Goal: Task Accomplishment & Management: Use online tool/utility

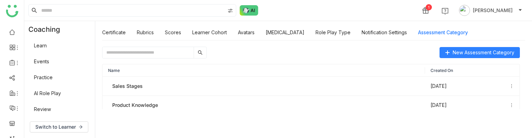
click at [135, 52] on input "text" at bounding box center [147, 52] width 91 height 11
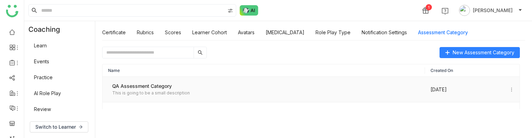
drag, startPoint x: 195, startPoint y: 85, endPoint x: 106, endPoint y: 86, distance: 89.7
click at [106, 86] on td "QA Assessment Category This is going to be a small description" at bounding box center [263, 90] width 322 height 26
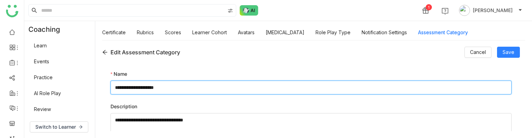
drag, startPoint x: 197, startPoint y: 85, endPoint x: 111, endPoint y: 83, distance: 85.9
click at [111, 83] on input "**********" at bounding box center [310, 88] width 401 height 14
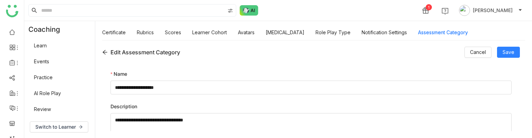
click at [106, 51] on icon at bounding box center [105, 52] width 6 height 6
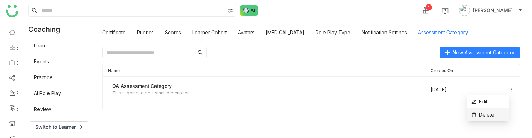
click at [497, 114] on li "Delete" at bounding box center [488, 114] width 42 height 13
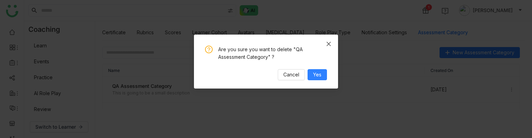
click at [330, 40] on span "Close" at bounding box center [328, 44] width 19 height 19
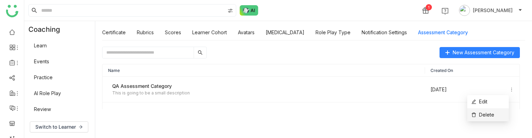
click at [495, 115] on li "Delete" at bounding box center [488, 114] width 42 height 13
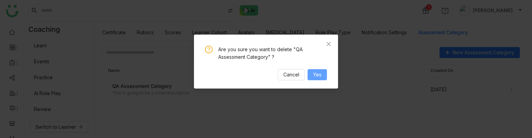
click at [318, 74] on span "Yes" at bounding box center [317, 75] width 8 height 8
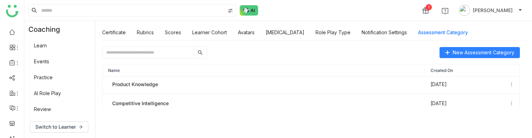
scroll to position [22, 0]
click at [186, 52] on input "text" at bounding box center [147, 52] width 91 height 11
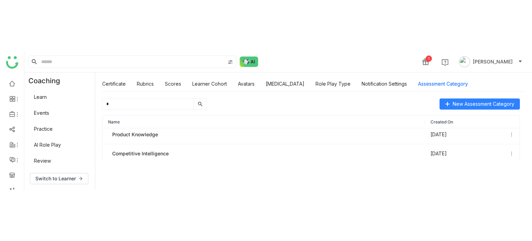
scroll to position [0, 0]
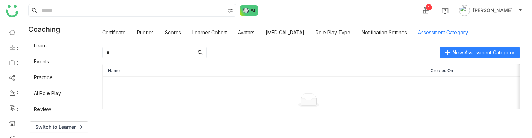
type input "**"
click at [133, 49] on input "**" at bounding box center [147, 52] width 91 height 11
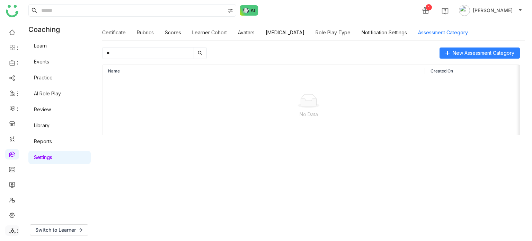
click at [12, 138] on span at bounding box center [11, 230] width 3 height 0
click at [46, 138] on link "List" at bounding box center [50, 192] width 48 height 5
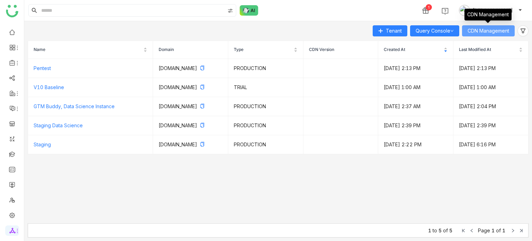
click at [493, 31] on span "CDN Management" at bounding box center [488, 31] width 42 height 8
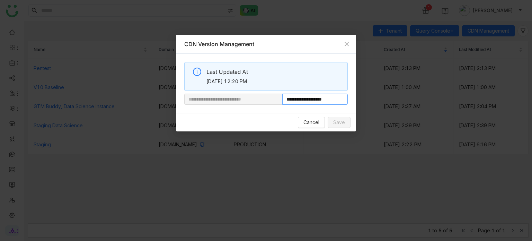
drag, startPoint x: 337, startPoint y: 98, endPoint x: 299, endPoint y: 100, distance: 38.5
click at [304, 100] on input "**********" at bounding box center [314, 98] width 65 height 11
drag, startPoint x: 299, startPoint y: 100, endPoint x: 306, endPoint y: 100, distance: 7.6
click at [306, 100] on input "**********" at bounding box center [314, 98] width 65 height 11
click at [325, 12] on nz-modal-container "**********" at bounding box center [266, 120] width 532 height 241
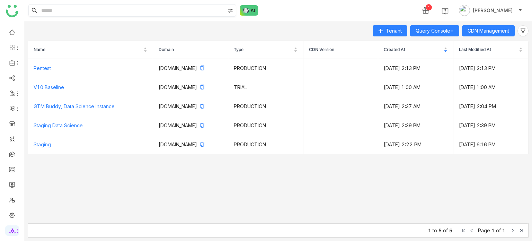
click at [46, 6] on input at bounding box center [132, 10] width 185 height 12
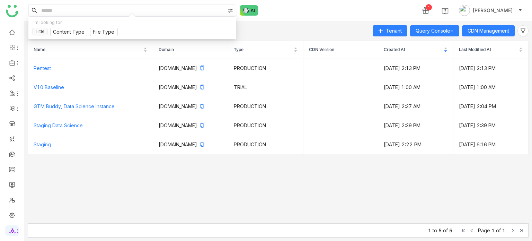
click at [47, 8] on input at bounding box center [132, 10] width 185 height 12
click at [15, 138] on link at bounding box center [12, 154] width 6 height 6
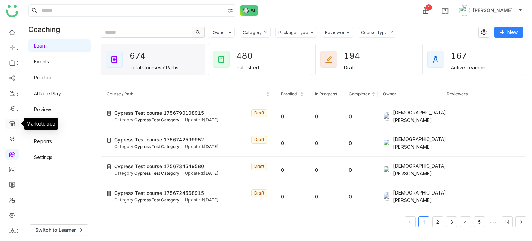
click at [13, 126] on link at bounding box center [12, 123] width 6 height 6
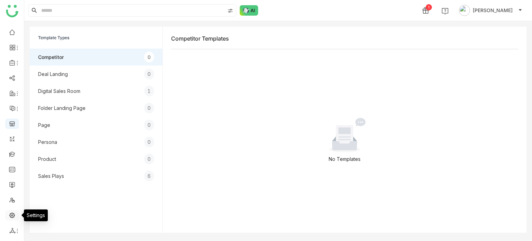
click at [12, 138] on link at bounding box center [12, 214] width 6 height 6
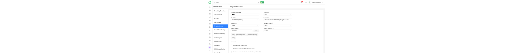
scroll to position [36, 0]
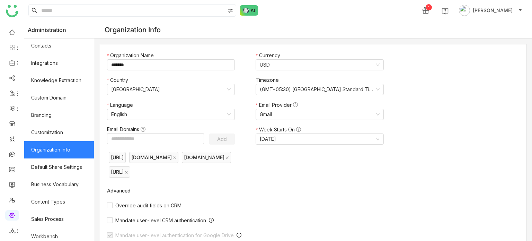
click at [12, 138] on ul at bounding box center [12, 131] width 24 height 218
click at [12, 138] on link at bounding box center [12, 154] width 6 height 6
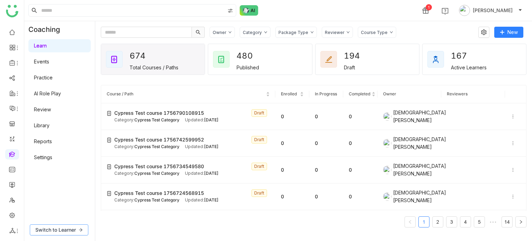
click at [53, 138] on button "Switch to Learner" at bounding box center [59, 229] width 58 height 11
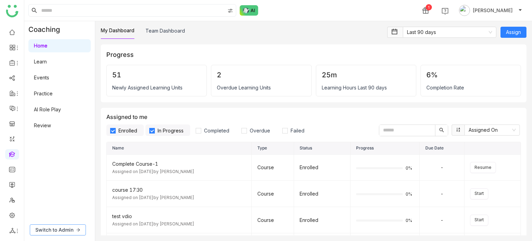
click at [49, 138] on span "Switch to Admin" at bounding box center [54, 230] width 38 height 8
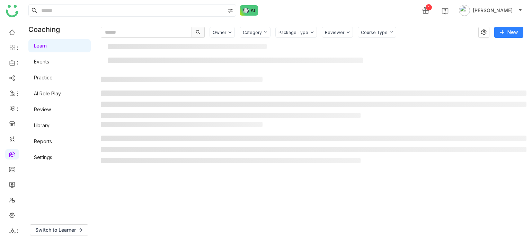
click at [41, 138] on link "Settings" at bounding box center [43, 157] width 18 height 6
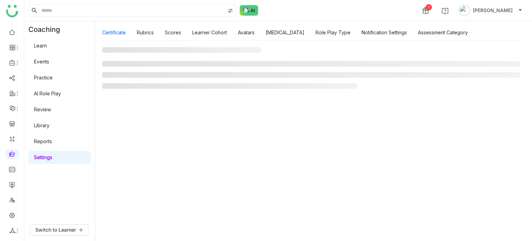
click at [41, 138] on link "Settings" at bounding box center [43, 157] width 18 height 6
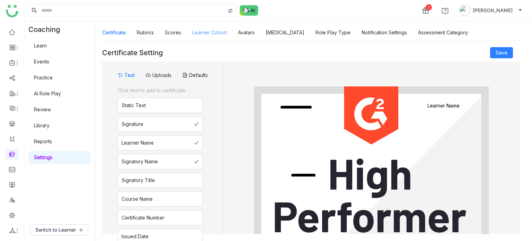
click at [202, 35] on link "Learner Cohort" at bounding box center [209, 32] width 35 height 6
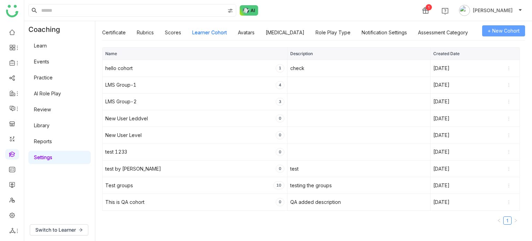
click at [503, 33] on span "+ New Cohort" at bounding box center [503, 31] width 32 height 8
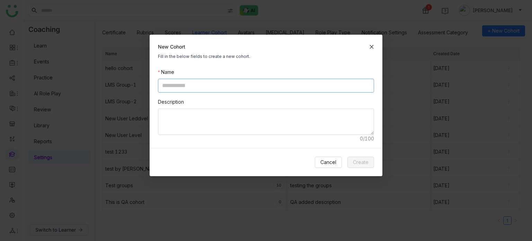
click at [206, 88] on input at bounding box center [266, 86] width 216 height 14
click at [123, 91] on nz-modal-container "New Cohort Fill in the below fields to create a new cohort. Name Description Ca…" at bounding box center [266, 120] width 532 height 241
click at [375, 43] on div "New Cohort Fill in the below fields to create a new cohort." at bounding box center [266, 52] width 233 height 34
click at [372, 46] on icon at bounding box center [371, 46] width 5 height 5
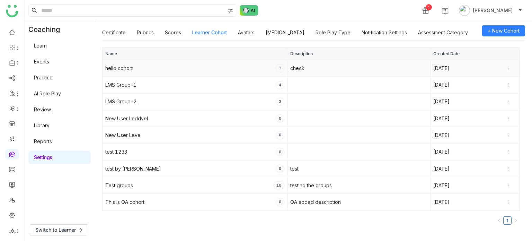
click at [119, 70] on div "hello cohort" at bounding box center [118, 68] width 27 height 8
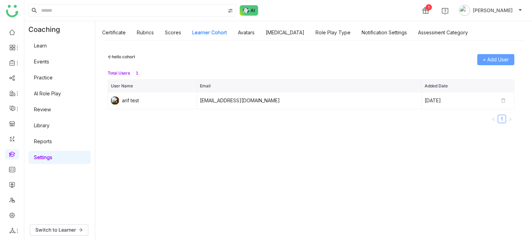
click at [485, 63] on span "+ Add User" at bounding box center [496, 60] width 26 height 8
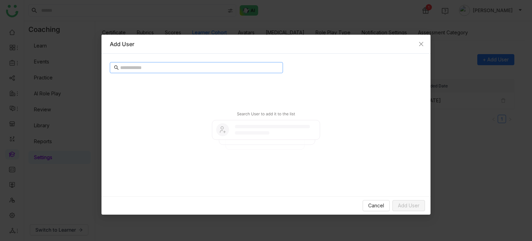
click at [201, 66] on input "text" at bounding box center [199, 68] width 159 height 8
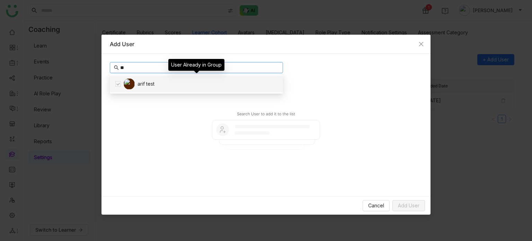
type input "*"
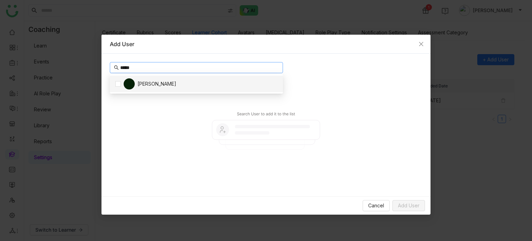
click at [200, 84] on div "Azhar Uddin" at bounding box center [196, 83] width 173 height 17
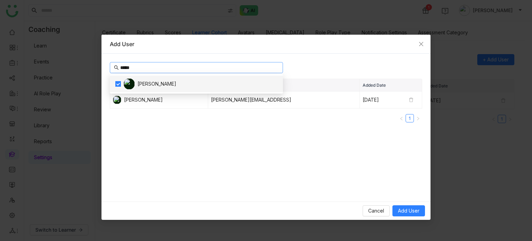
type input "*****"
drag, startPoint x: 136, startPoint y: 72, endPoint x: 137, endPoint y: 68, distance: 3.7
click at [137, 68] on nz-input-group "*****" at bounding box center [196, 67] width 173 height 11
drag, startPoint x: 137, startPoint y: 68, endPoint x: 61, endPoint y: 84, distance: 78.1
click at [61, 84] on nz-modal-container "Add User ***** User Name Email Added Date Azhar Uddin azharuddin@gtmbuddy.ai Se…" at bounding box center [266, 120] width 532 height 241
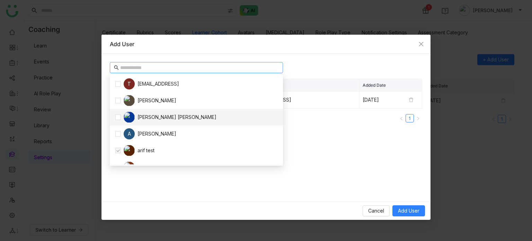
click at [329, 138] on nz-table "User Name Email Added Date Azhar Uddin azharuddin@gtmbuddy.ai Sep 02, 2025 1" at bounding box center [266, 136] width 312 height 114
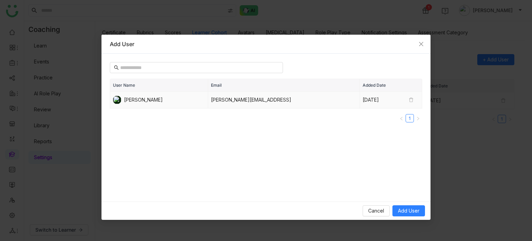
click at [411, 99] on icon at bounding box center [410, 99] width 5 height 5
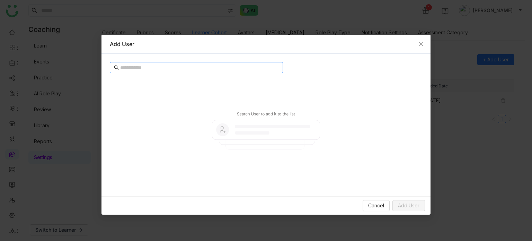
click at [193, 67] on input "text" at bounding box center [199, 68] width 159 height 8
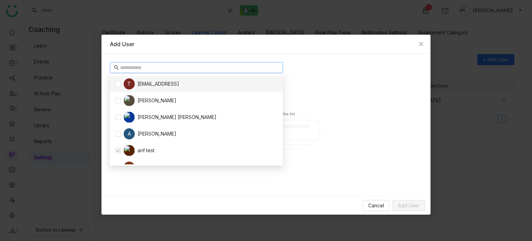
type input "*"
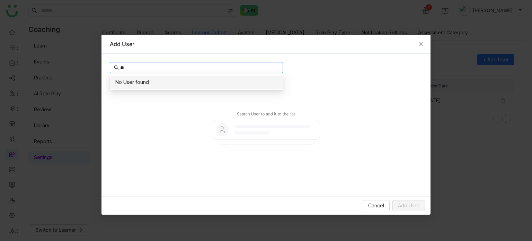
type input "*"
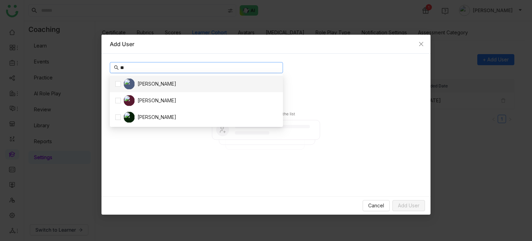
type input "*"
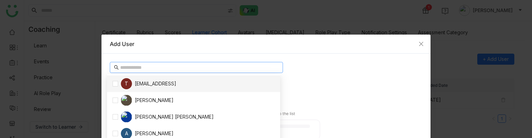
click at [147, 65] on input "text" at bounding box center [199, 68] width 159 height 8
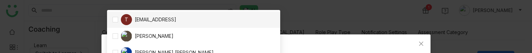
click at [172, 18] on div "T testvishns@gtmbuddy.ai" at bounding box center [148, 19] width 55 height 11
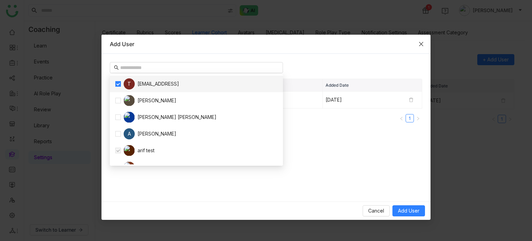
click at [422, 40] on span "Close" at bounding box center [421, 44] width 19 height 19
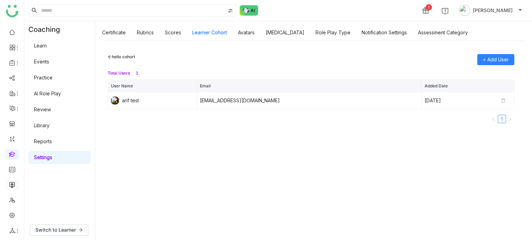
click at [12, 138] on link at bounding box center [12, 184] width 6 height 6
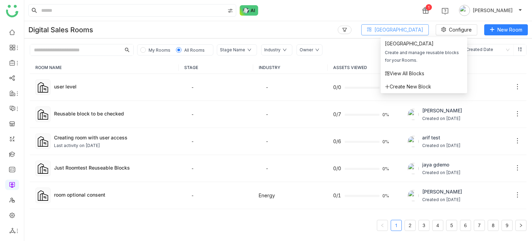
click at [414, 31] on span "Block Library" at bounding box center [398, 30] width 49 height 8
click at [406, 77] on li "View All Blocks" at bounding box center [423, 73] width 87 height 13
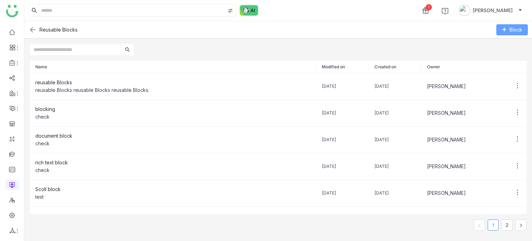
click at [518, 33] on span "Block" at bounding box center [515, 30] width 13 height 8
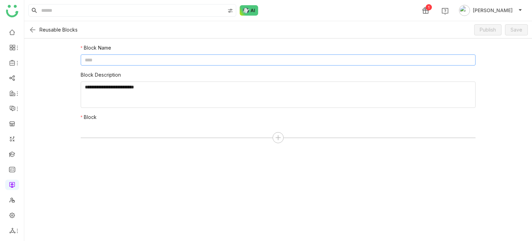
click at [251, 58] on input at bounding box center [278, 59] width 395 height 11
click at [251, 58] on input "*" at bounding box center [278, 59] width 395 height 11
type input "**********"
click at [240, 97] on textarea at bounding box center [278, 94] width 395 height 26
type textarea "********"
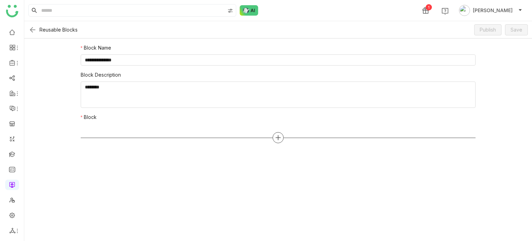
click at [280, 135] on icon at bounding box center [278, 137] width 6 height 6
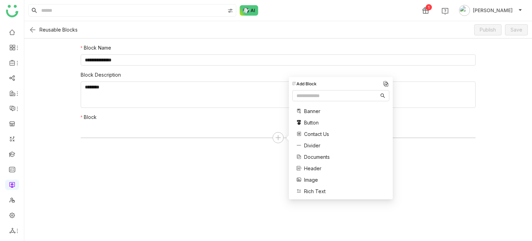
click at [303, 108] on div "Banner" at bounding box center [308, 110] width 24 height 7
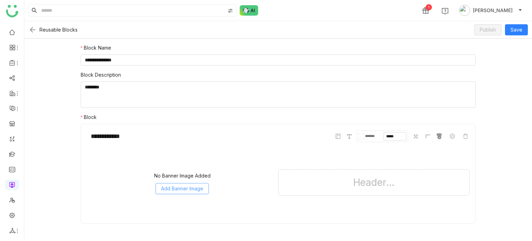
click at [187, 138] on span "Add Banner Image" at bounding box center [182, 188] width 42 height 8
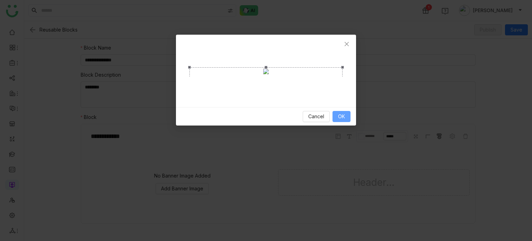
click at [345, 122] on button "OK" at bounding box center [341, 116] width 18 height 11
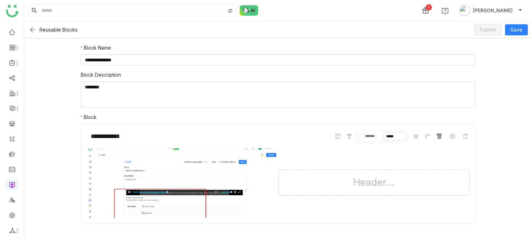
click at [393, 138] on div "Header..." at bounding box center [373, 182] width 191 height 26
click at [352, 138] on span at bounding box center [348, 136] width 7 height 7
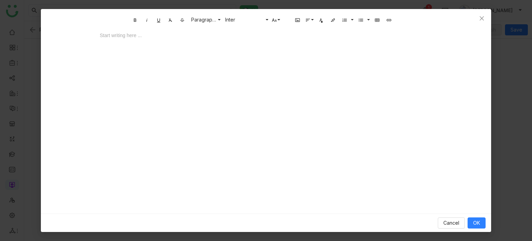
click at [303, 47] on div at bounding box center [266, 41] width 346 height 21
click at [470, 138] on button "OK" at bounding box center [476, 222] width 18 height 11
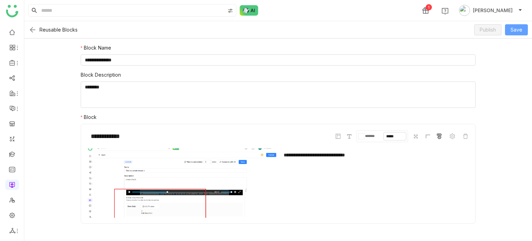
click at [513, 30] on span "Save" at bounding box center [516, 30] width 12 height 8
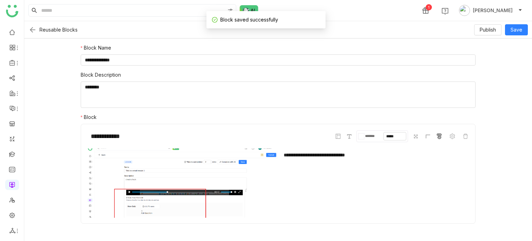
click at [32, 30] on img at bounding box center [32, 30] width 8 height 8
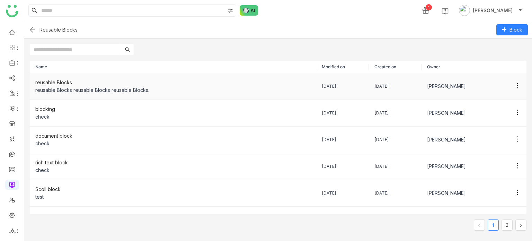
scroll to position [118, 0]
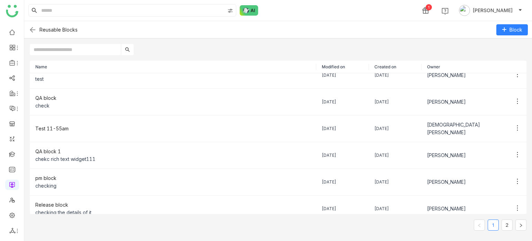
click at [98, 44] on input "text" at bounding box center [75, 49] width 91 height 11
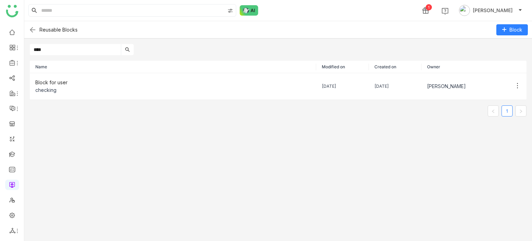
scroll to position [0, 0]
type input "****"
drag, startPoint x: 15, startPoint y: 183, endPoint x: 388, endPoint y: 1, distance: 414.6
click at [15, 138] on link at bounding box center [12, 184] width 6 height 6
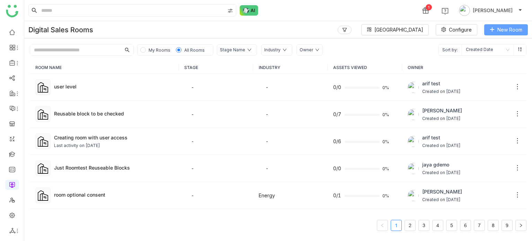
click at [518, 24] on button "New Room" at bounding box center [506, 29] width 44 height 11
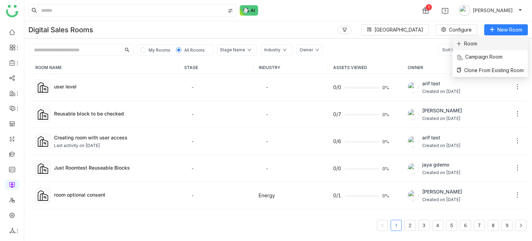
click at [471, 45] on span "Room" at bounding box center [466, 44] width 21 height 8
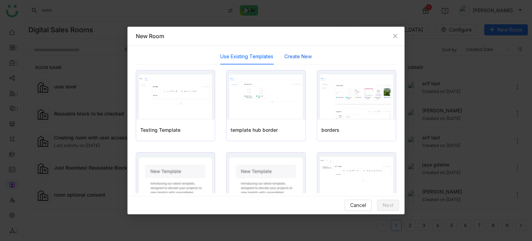
drag, startPoint x: 297, startPoint y: 57, endPoint x: 289, endPoint y: 66, distance: 12.1
click at [297, 57] on button "Create New" at bounding box center [297, 57] width 27 height 8
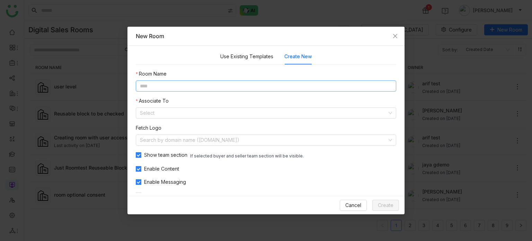
click at [261, 86] on input at bounding box center [266, 85] width 260 height 11
type input "**********"
click at [236, 105] on nz-form-item "Associate To Select" at bounding box center [266, 107] width 260 height 21
click at [234, 113] on input at bounding box center [263, 113] width 247 height 10
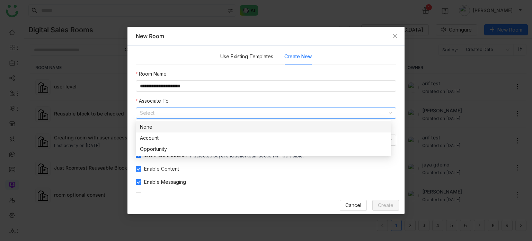
click at [230, 128] on div "None" at bounding box center [263, 127] width 247 height 8
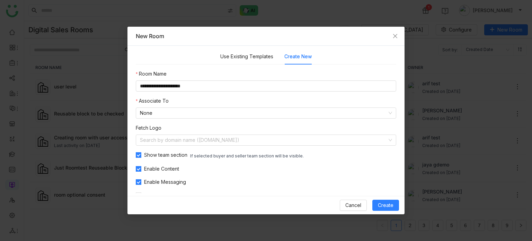
click at [399, 138] on div "Cancel Create" at bounding box center [265, 205] width 277 height 18
click at [388, 138] on span "Create" at bounding box center [386, 205] width 16 height 8
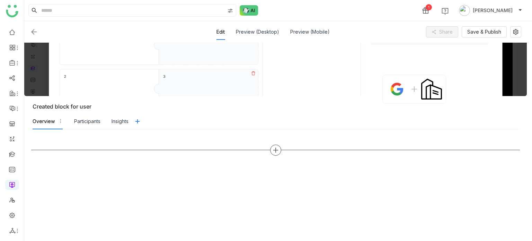
click at [273, 138] on icon at bounding box center [275, 150] width 6 height 6
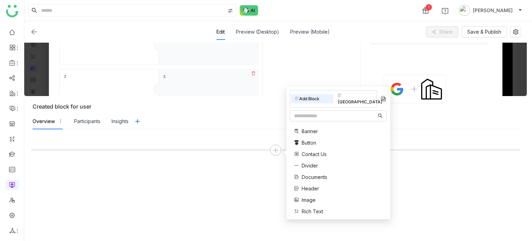
click at [348, 99] on div "Block Library" at bounding box center [354, 98] width 43 height 15
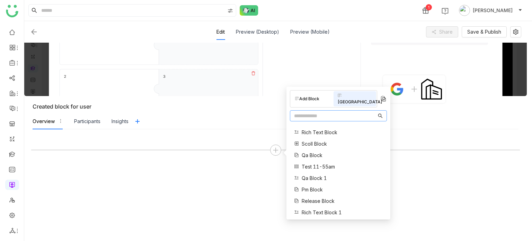
scroll to position [31, 0]
click at [336, 112] on input "text" at bounding box center [335, 116] width 82 height 8
click at [33, 30] on img at bounding box center [34, 32] width 8 height 8
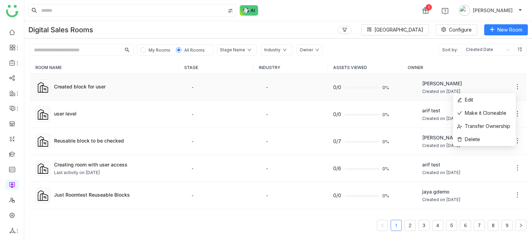
click at [514, 84] on icon at bounding box center [517, 86] width 7 height 7
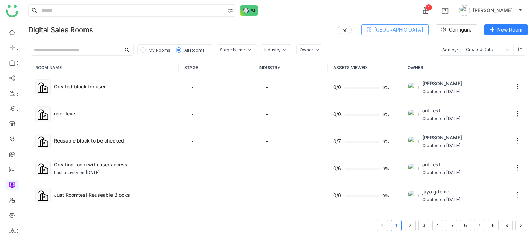
click at [410, 35] on button "Block Library" at bounding box center [394, 29] width 67 height 11
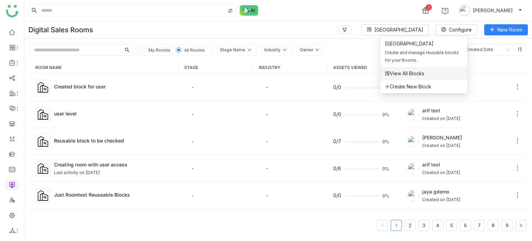
click at [406, 77] on li "View All Blocks" at bounding box center [423, 73] width 87 height 13
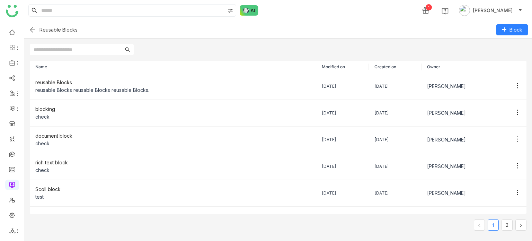
click at [83, 35] on div "Reusable Blocks Block" at bounding box center [277, 29] width 507 height 17
click at [83, 44] on input "text" at bounding box center [75, 49] width 91 height 11
type input "*"
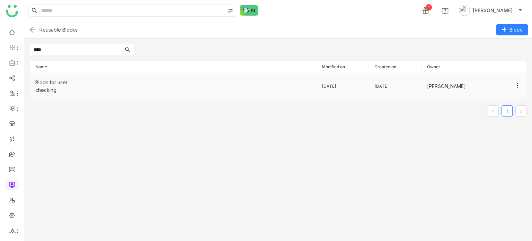
type input "****"
click at [517, 85] on icon at bounding box center [517, 85] width 1 height 5
click at [486, 103] on li "Edit" at bounding box center [484, 98] width 63 height 13
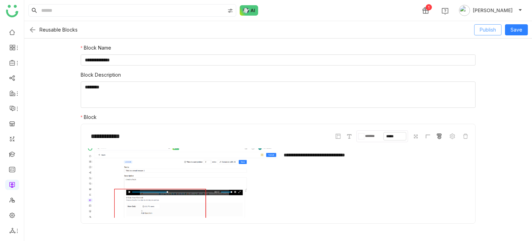
click at [498, 34] on button "Publish" at bounding box center [487, 29] width 27 height 11
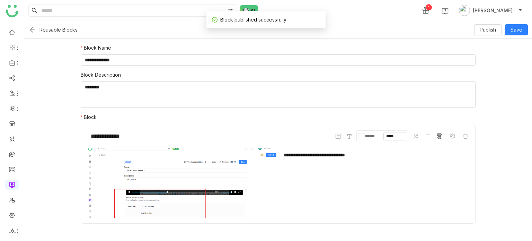
click at [30, 28] on img at bounding box center [32, 30] width 8 height 8
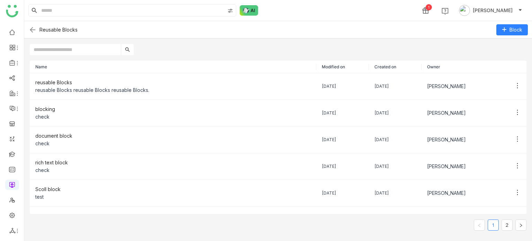
click at [33, 30] on img at bounding box center [32, 30] width 8 height 8
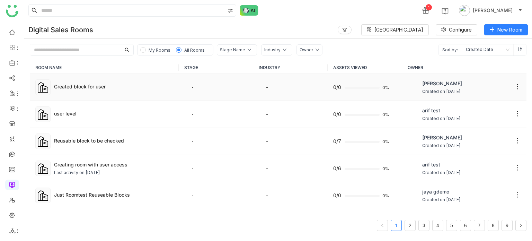
click at [94, 91] on td "Created block for user" at bounding box center [104, 87] width 149 height 27
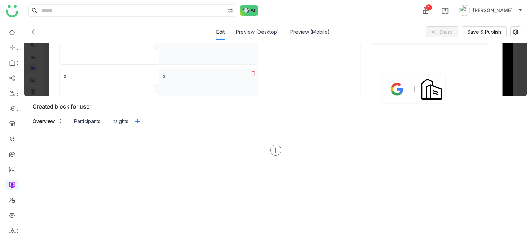
click at [270, 138] on div at bounding box center [275, 149] width 11 height 11
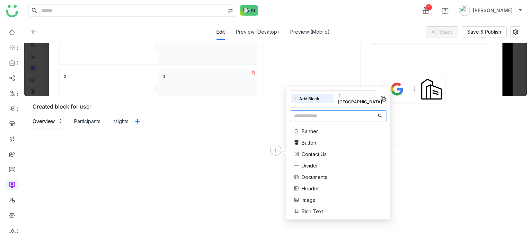
click at [350, 94] on div "Block Library" at bounding box center [354, 98] width 43 height 15
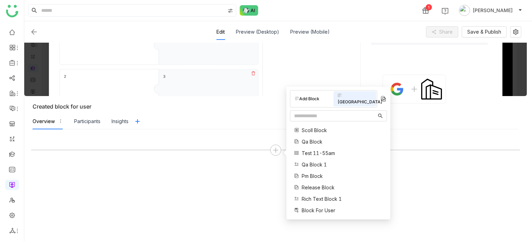
scroll to position [45, 0]
click at [325, 138] on span "Block For User" at bounding box center [318, 210] width 34 height 7
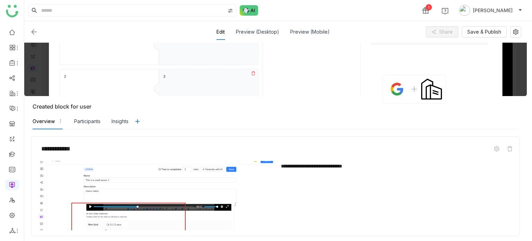
scroll to position [22, 0]
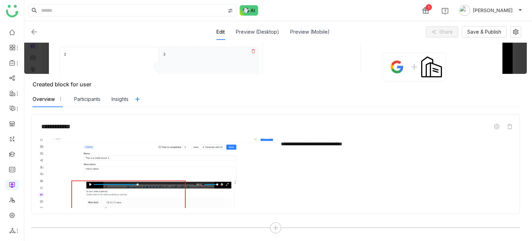
click at [271, 138] on div "**********" at bounding box center [275, 174] width 488 height 120
click at [496, 125] on icon at bounding box center [497, 127] width 6 height 6
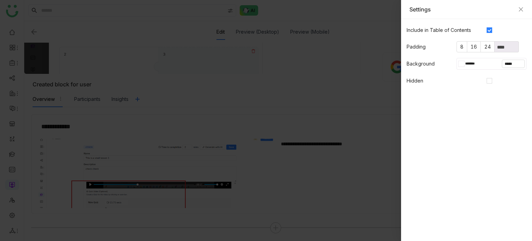
click at [466, 65] on input "*******" at bounding box center [473, 64] width 19 height 6
click at [471, 122] on div at bounding box center [466, 124] width 50 height 11
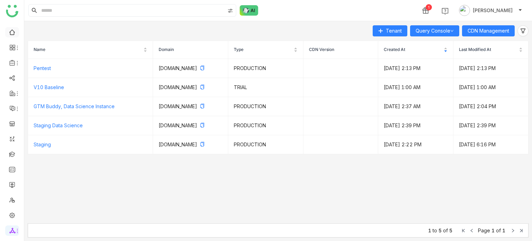
click at [14, 31] on link at bounding box center [12, 32] width 6 height 6
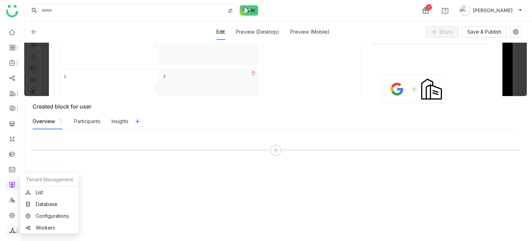
click at [18, 232] on icon at bounding box center [18, 231] width 6 height 6
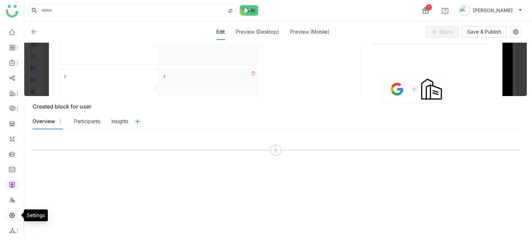
click at [10, 211] on link at bounding box center [12, 214] width 6 height 6
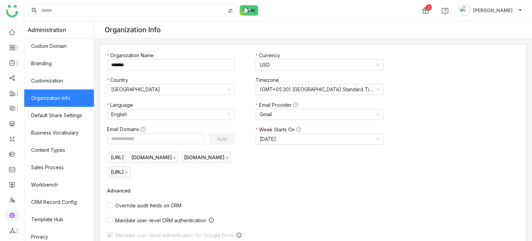
scroll to position [87, 0]
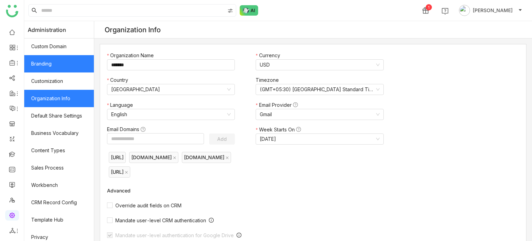
click at [58, 62] on link "Branding" at bounding box center [59, 63] width 70 height 17
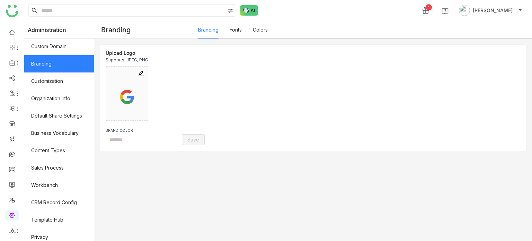
type input "*******"
click at [267, 29] on link "Colors" at bounding box center [260, 30] width 15 height 6
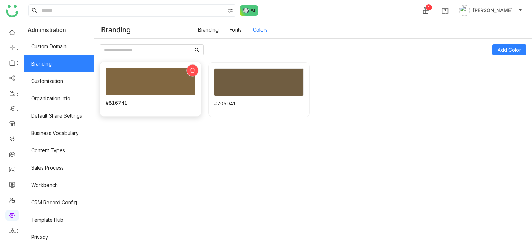
click at [195, 69] on icon at bounding box center [192, 70] width 4 height 5
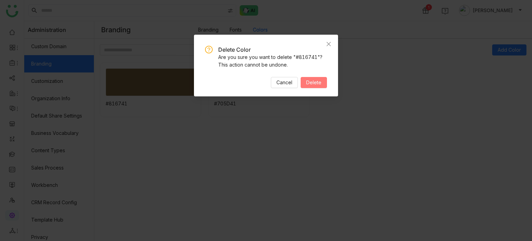
click at [318, 81] on span "Delete" at bounding box center [313, 83] width 15 height 8
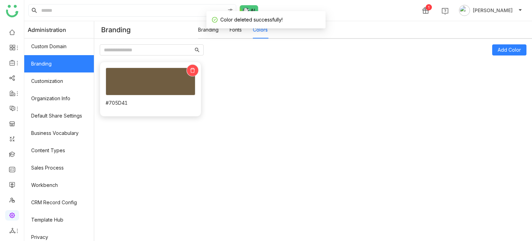
click at [198, 70] on div at bounding box center [192, 70] width 12 height 12
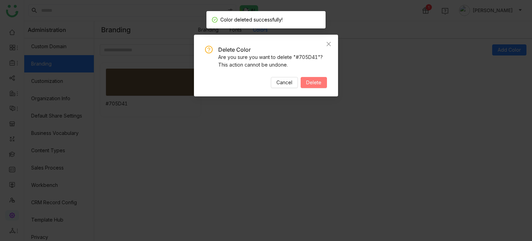
click at [318, 82] on span "Delete" at bounding box center [313, 83] width 15 height 8
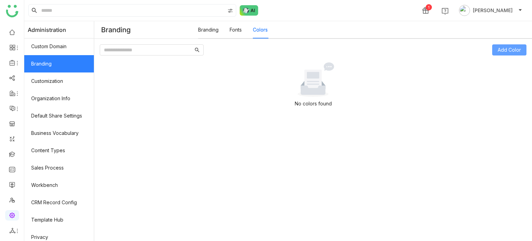
click at [505, 54] on button "Add Color" at bounding box center [509, 49] width 34 height 11
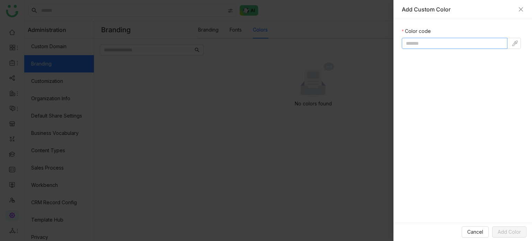
click at [439, 40] on input at bounding box center [455, 43] width 106 height 11
click at [516, 40] on button at bounding box center [514, 43] width 14 height 11
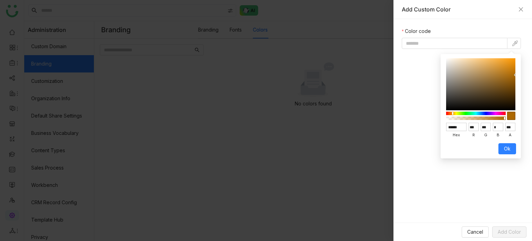
type input "******"
type input "*"
type input "**"
type input "***"
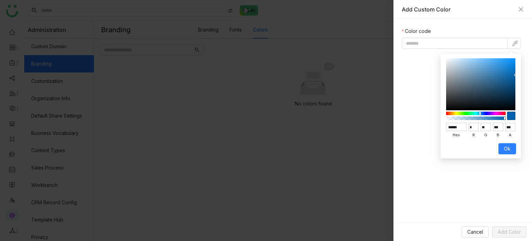
type input "*******"
click at [480, 113] on div at bounding box center [476, 112] width 58 height 3
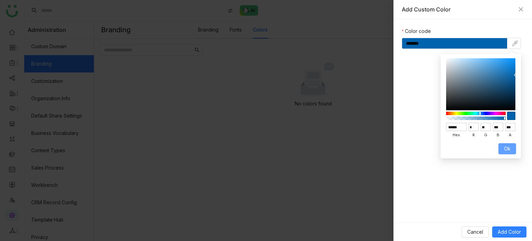
click at [509, 149] on span "Ok" at bounding box center [507, 149] width 7 height 8
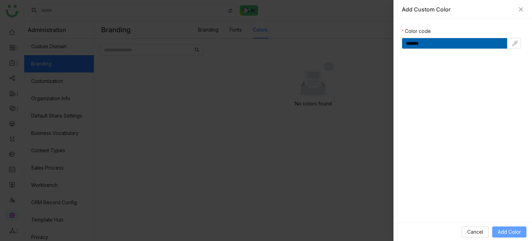
click at [513, 231] on span "Add Color" at bounding box center [508, 232] width 23 height 8
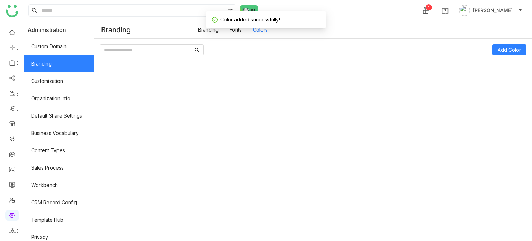
click at [513, 231] on div "Add Custom Color Color code Cancel Add Color" at bounding box center [266, 120] width 532 height 241
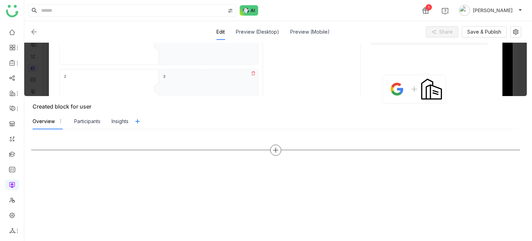
click at [280, 146] on div at bounding box center [275, 149] width 488 height 11
click at [278, 148] on icon at bounding box center [275, 150] width 6 height 6
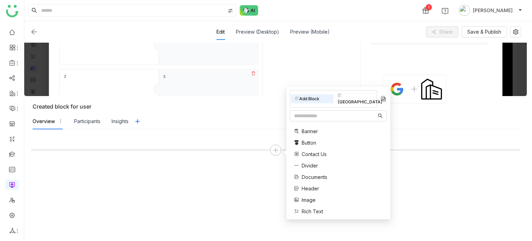
click at [359, 93] on div "[GEOGRAPHIC_DATA]" at bounding box center [354, 98] width 43 height 15
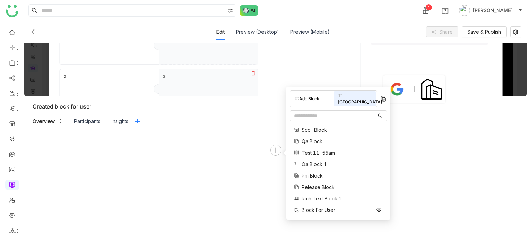
scroll to position [46, 0]
click at [321, 206] on span "Block For User" at bounding box center [318, 209] width 34 height 7
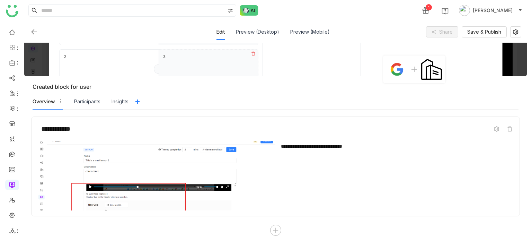
scroll to position [22, 0]
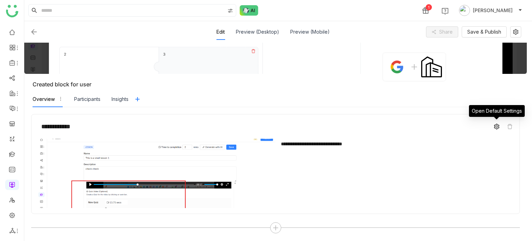
click at [497, 122] on span at bounding box center [496, 126] width 8 height 8
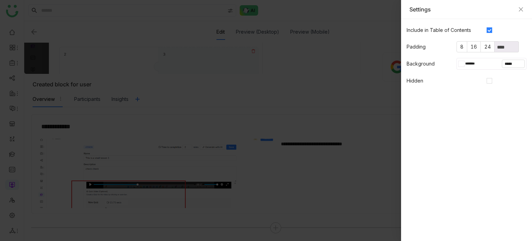
click at [465, 61] on input "*******" at bounding box center [473, 64] width 19 height 6
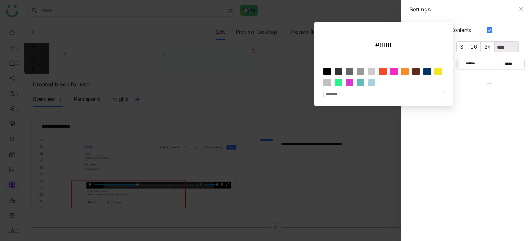
click at [525, 9] on div "Settings" at bounding box center [466, 9] width 131 height 19
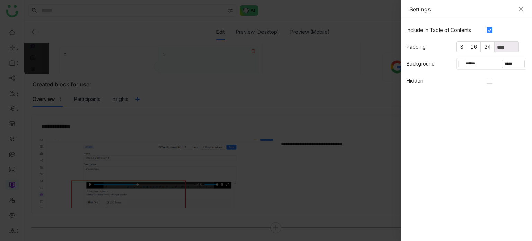
click at [521, 10] on icon "Close" at bounding box center [521, 9] width 4 height 4
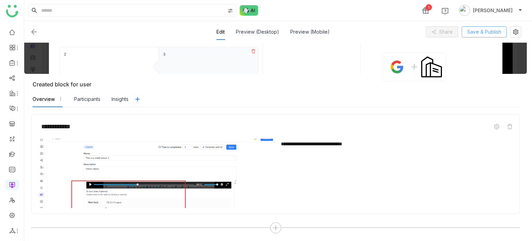
click at [479, 30] on span "Save & Publish" at bounding box center [484, 32] width 34 height 8
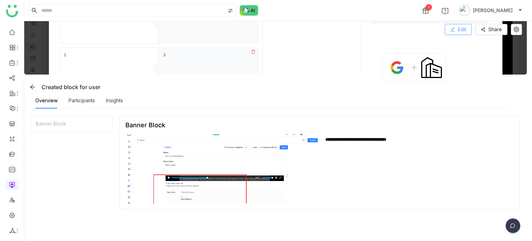
click at [462, 31] on span "Edit" at bounding box center [462, 30] width 8 height 8
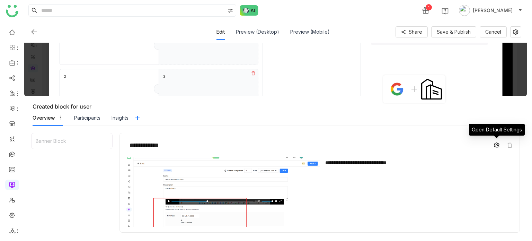
click at [495, 148] on span at bounding box center [496, 145] width 8 height 8
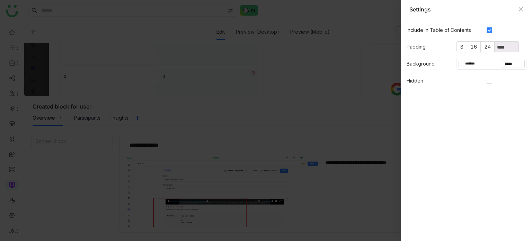
drag, startPoint x: 472, startPoint y: 69, endPoint x: 471, endPoint y: 61, distance: 7.3
click at [471, 61] on div "******* *****" at bounding box center [491, 64] width 70 height 12
click at [471, 61] on input "*******" at bounding box center [473, 64] width 19 height 6
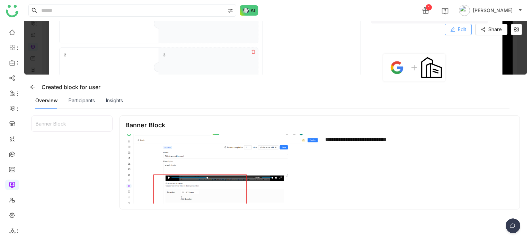
click at [464, 31] on span "Edit" at bounding box center [462, 30] width 8 height 8
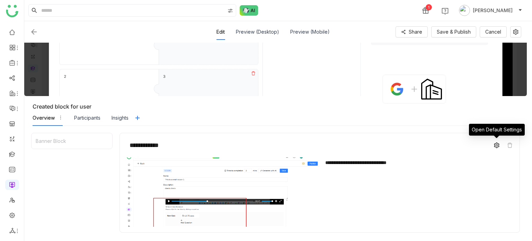
click at [497, 147] on icon at bounding box center [496, 145] width 5 height 6
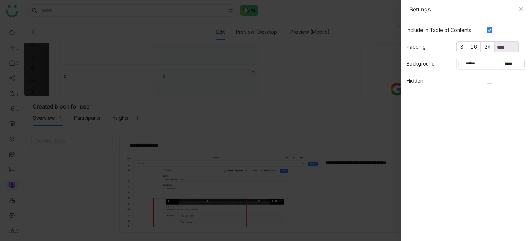
click at [465, 61] on input "*******" at bounding box center [473, 64] width 19 height 6
click at [521, 11] on icon "Close" at bounding box center [521, 10] width 6 height 6
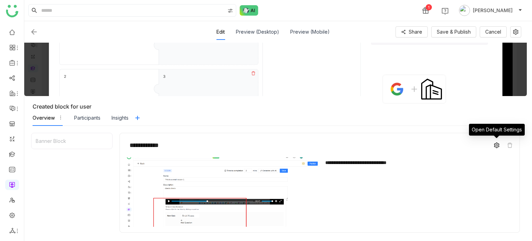
click at [496, 145] on icon at bounding box center [497, 145] width 6 height 6
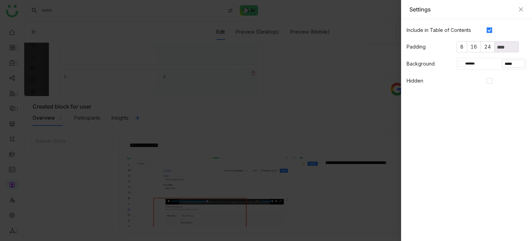
click at [466, 64] on input "*******" at bounding box center [473, 64] width 19 height 6
click at [445, 121] on div at bounding box center [445, 123] width 8 height 8
type input "*******"
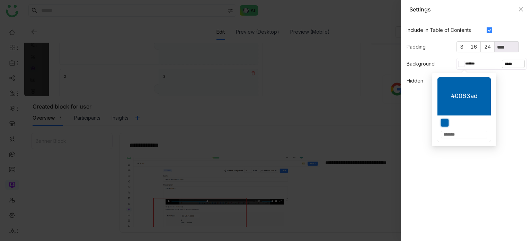
type input "*******"
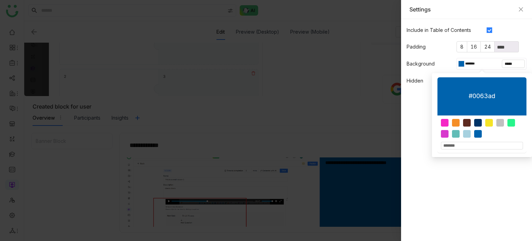
click at [307, 73] on div at bounding box center [266, 120] width 532 height 241
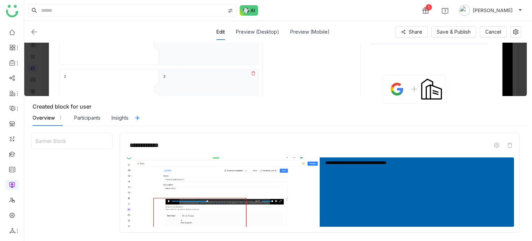
click at [466, 39] on div "Edit Preview (Desktop) Preview (Mobile) Share Save & Publish Cancel" at bounding box center [275, 32] width 491 height 16
click at [467, 36] on button "Save & Publish" at bounding box center [453, 31] width 45 height 11
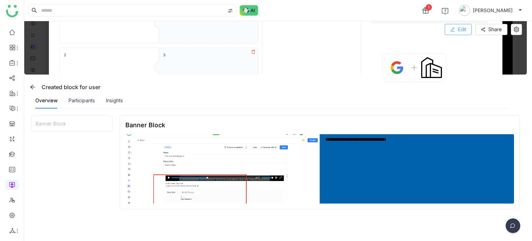
click at [466, 26] on span "Edit" at bounding box center [462, 30] width 8 height 8
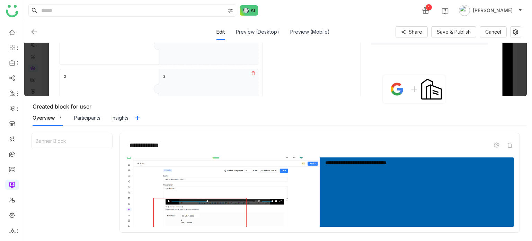
scroll to position [83, 0]
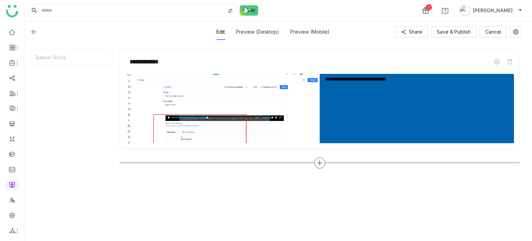
click at [324, 160] on div at bounding box center [319, 162] width 11 height 11
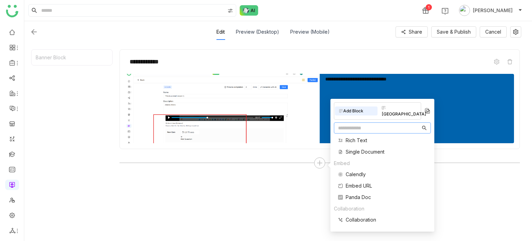
scroll to position [87, 0]
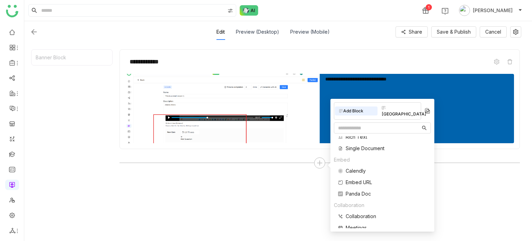
click at [403, 103] on div "Block Library" at bounding box center [398, 110] width 43 height 15
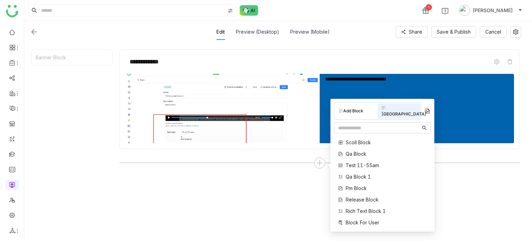
scroll to position [45, 0]
click at [420, 220] on icon at bounding box center [422, 222] width 5 height 5
click at [353, 124] on input "text" at bounding box center [379, 128] width 82 height 8
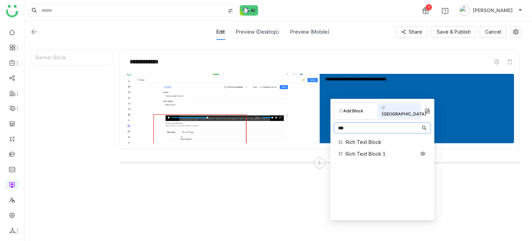
type input "***"
click at [372, 150] on span "Rich Text Block 1" at bounding box center [365, 153] width 40 height 7
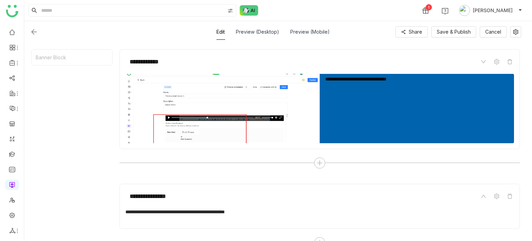
scroll to position [98, 0]
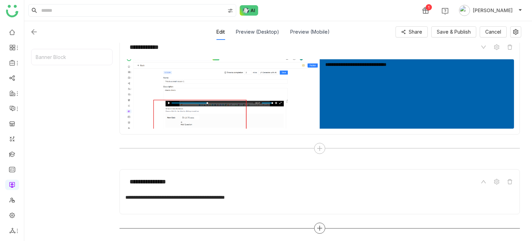
click at [322, 223] on div at bounding box center [319, 227] width 11 height 11
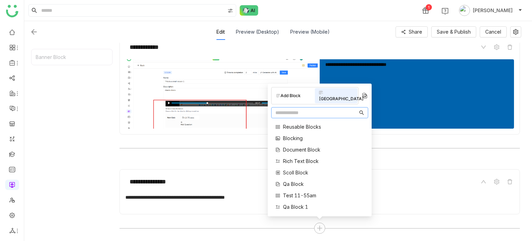
click at [328, 115] on input "text" at bounding box center [316, 113] width 82 height 8
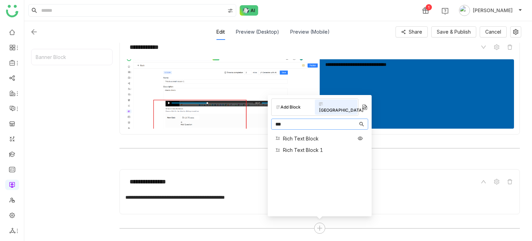
type input "***"
click at [309, 135] on span "Rich Text Block" at bounding box center [301, 138] width 36 height 7
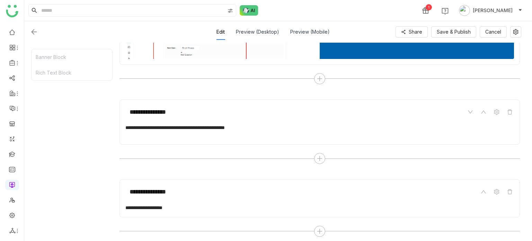
scroll to position [170, 0]
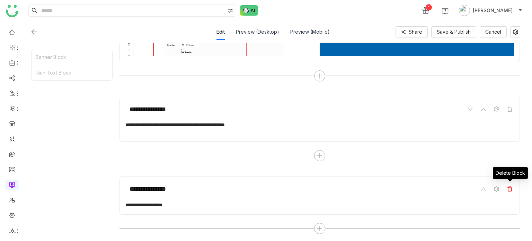
click at [510, 187] on icon at bounding box center [510, 189] width 6 height 6
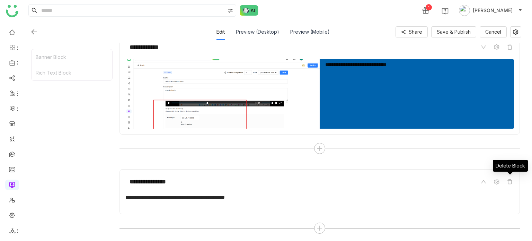
scroll to position [0, 0]
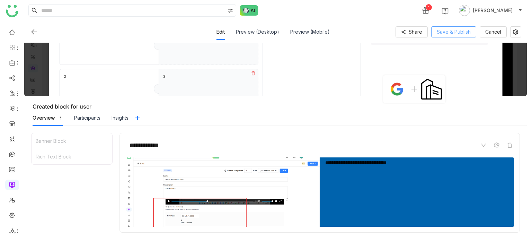
click at [448, 30] on span "Save & Publish" at bounding box center [453, 32] width 34 height 8
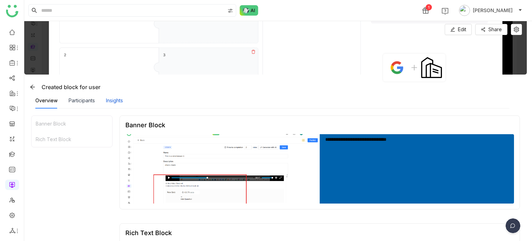
click at [115, 99] on div "Insights" at bounding box center [114, 101] width 17 height 8
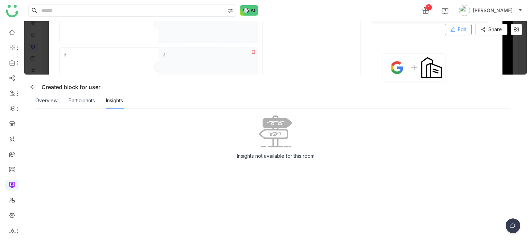
click at [461, 31] on span "Edit" at bounding box center [462, 30] width 8 height 8
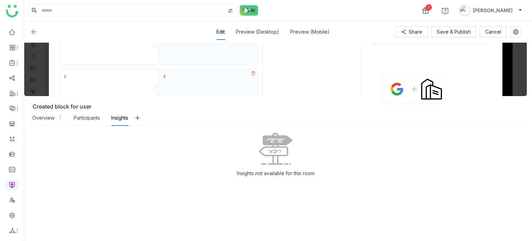
click at [184, 162] on div "Insights not available for this room" at bounding box center [275, 157] width 488 height 49
click at [94, 119] on div "Participants" at bounding box center [87, 118] width 26 height 8
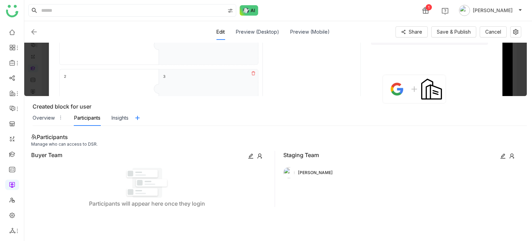
click at [510, 153] on icon at bounding box center [512, 156] width 6 height 6
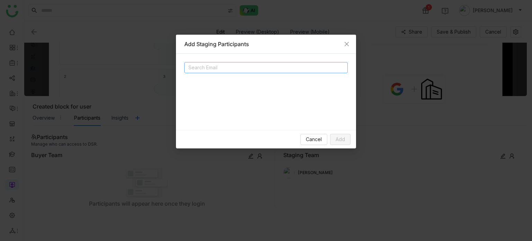
click at [267, 64] on input at bounding box center [257, 67] width 138 height 8
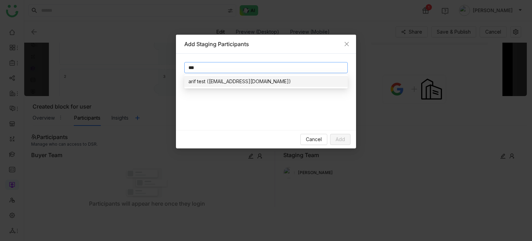
type input "***"
click at [245, 82] on div "arif test (bugtest1mail@gmail.com)" at bounding box center [265, 82] width 155 height 8
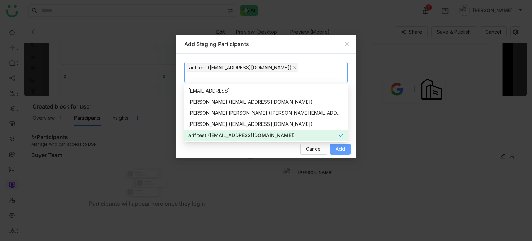
click at [335, 148] on span "Add" at bounding box center [339, 149] width 9 height 8
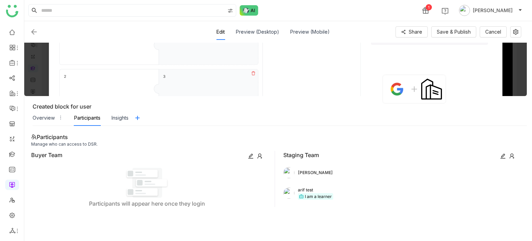
click at [90, 117] on div "Participants" at bounding box center [87, 118] width 26 height 8
click at [53, 121] on div "Overview" at bounding box center [48, 118] width 30 height 16
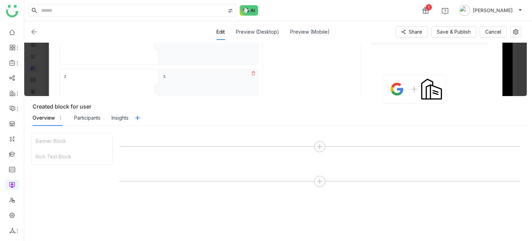
click at [68, 119] on div "Overview Participants Insights" at bounding box center [81, 118] width 96 height 16
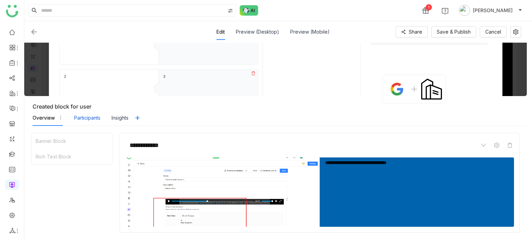
click at [96, 119] on div "Participants" at bounding box center [87, 118] width 26 height 8
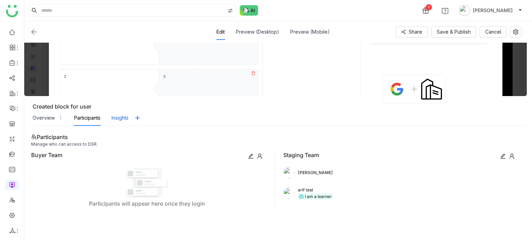
click at [119, 117] on div "Insights" at bounding box center [119, 118] width 17 height 8
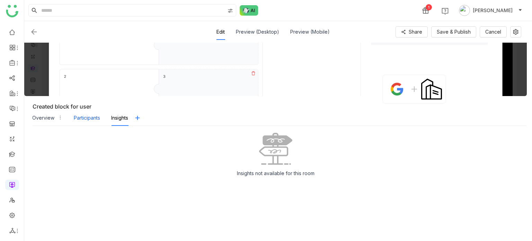
click at [87, 117] on div "Participants" at bounding box center [87, 118] width 26 height 8
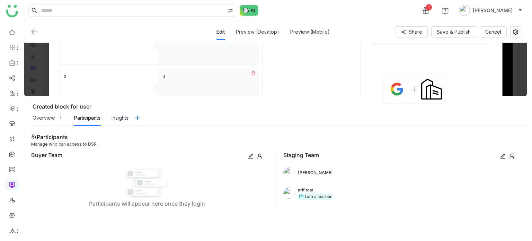
drag, startPoint x: 95, startPoint y: 107, endPoint x: 33, endPoint y: 104, distance: 62.0
click at [33, 104] on div "Created block for user" at bounding box center [280, 106] width 494 height 7
copy div "Created block for user"
click at [153, 192] on img at bounding box center [146, 182] width 45 height 35
click at [462, 31] on span "Save & Publish" at bounding box center [453, 32] width 34 height 8
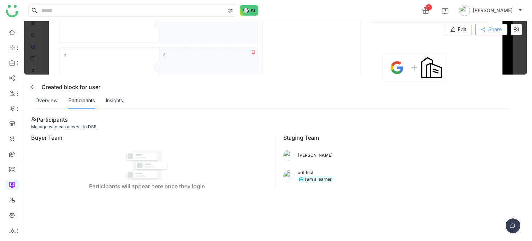
click at [494, 29] on span "Share" at bounding box center [494, 30] width 13 height 8
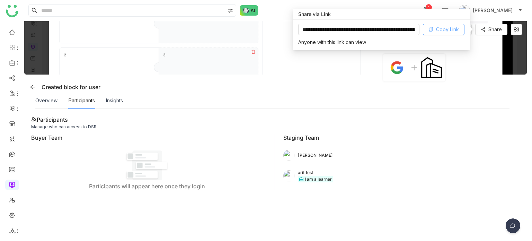
click at [445, 30] on span "Copy Link" at bounding box center [447, 30] width 23 height 8
click at [520, 28] on icon at bounding box center [516, 30] width 10 height 6
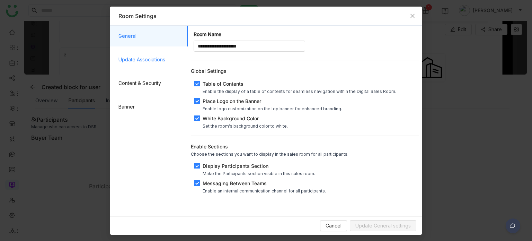
click at [138, 60] on span "Update Associations" at bounding box center [150, 59] width 64 height 21
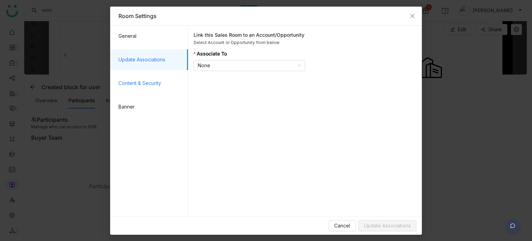
click at [137, 86] on span "Content & Security" at bounding box center [150, 83] width 64 height 21
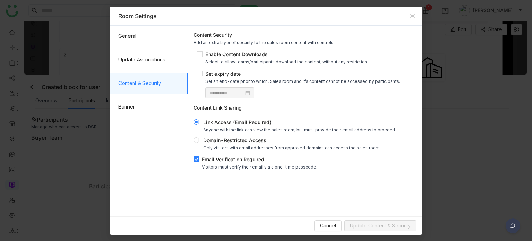
click at [233, 158] on div "Email Verification Required" at bounding box center [259, 158] width 115 height 7
click at [372, 224] on span "Update Content & Security" at bounding box center [380, 226] width 61 height 8
click at [413, 18] on span "Close" at bounding box center [412, 16] width 19 height 19
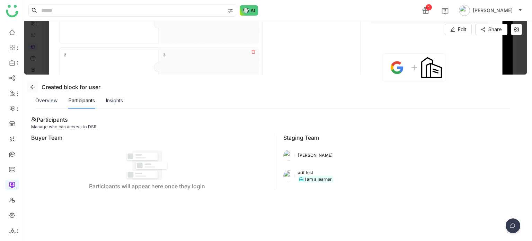
click at [35, 84] on span at bounding box center [32, 87] width 10 height 6
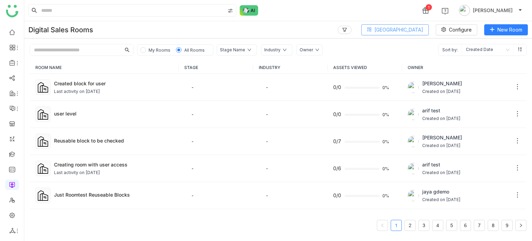
click at [413, 31] on span "Block Library" at bounding box center [398, 30] width 49 height 8
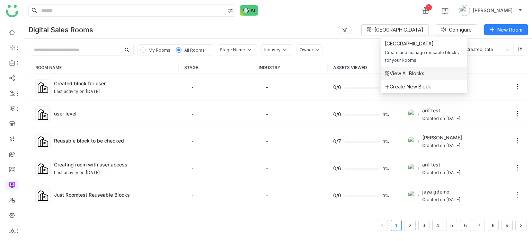
click at [400, 76] on span "View All Blocks" at bounding box center [404, 74] width 39 height 8
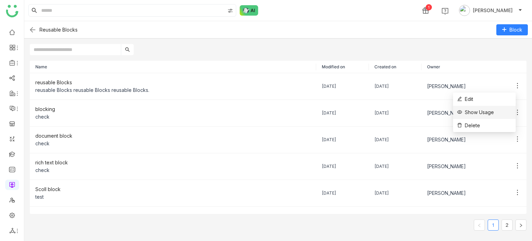
click at [482, 114] on span "Show Usage" at bounding box center [475, 112] width 37 height 8
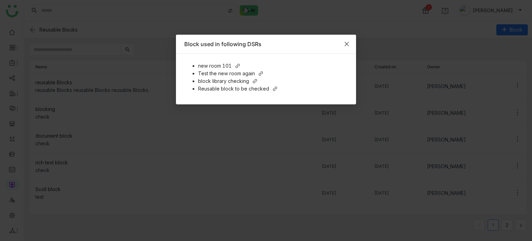
click at [348, 40] on span "Close" at bounding box center [346, 44] width 19 height 19
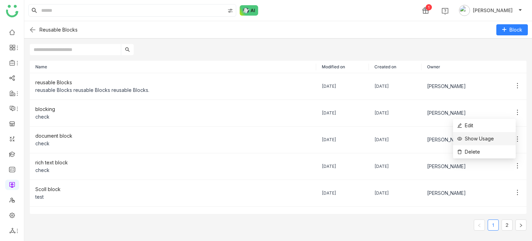
click at [483, 140] on span "Show Usage" at bounding box center [475, 139] width 37 height 8
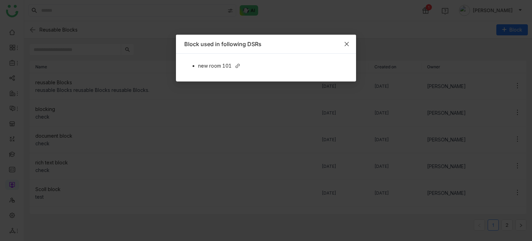
click at [347, 41] on icon "Close" at bounding box center [347, 44] width 6 height 6
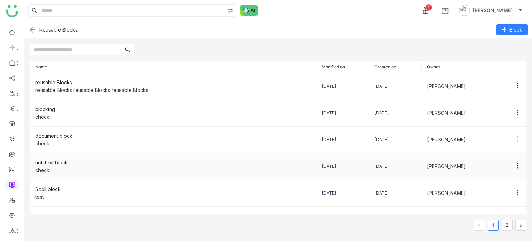
scroll to position [118, 0]
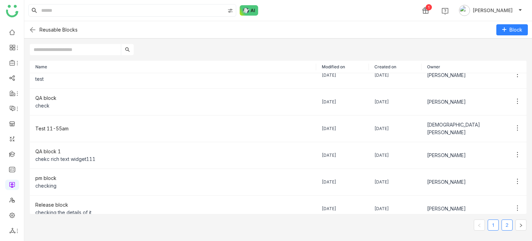
click at [508, 223] on link "2" at bounding box center [507, 224] width 10 height 10
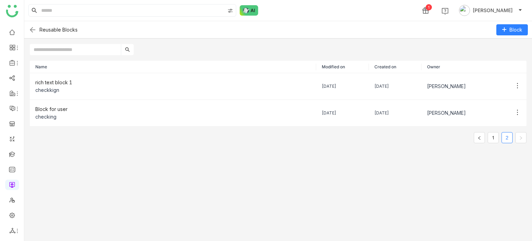
scroll to position [0, 0]
click at [30, 29] on img at bounding box center [32, 30] width 8 height 8
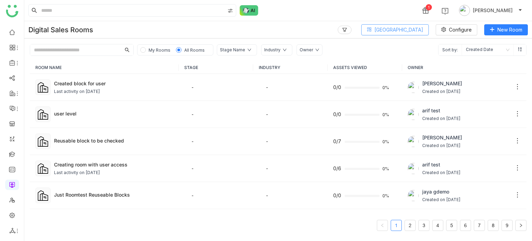
click at [410, 27] on span "Block Library" at bounding box center [398, 30] width 49 height 8
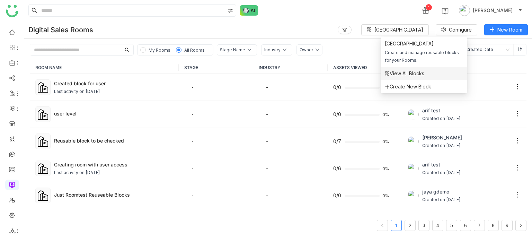
click at [408, 73] on span "View All Blocks" at bounding box center [404, 74] width 39 height 8
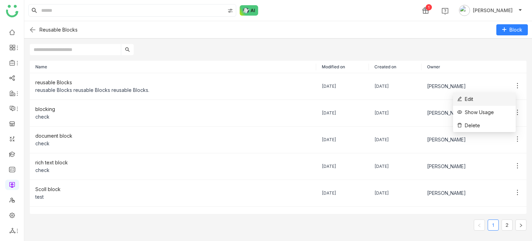
click at [485, 102] on li "Edit" at bounding box center [484, 98] width 63 height 13
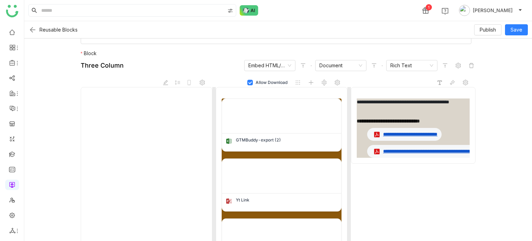
scroll to position [57, 0]
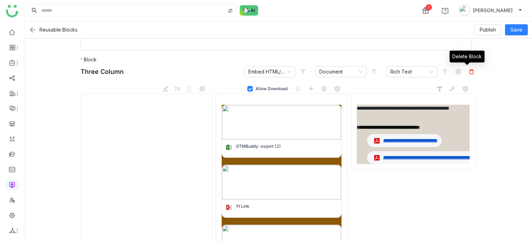
click at [467, 74] on span at bounding box center [471, 71] width 8 height 8
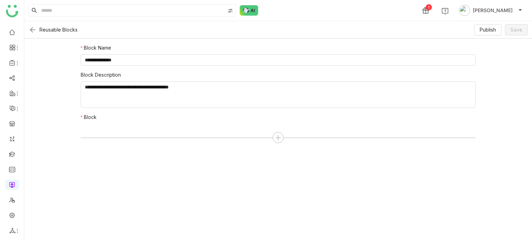
scroll to position [0, 0]
click at [277, 138] on icon at bounding box center [278, 137] width 6 height 6
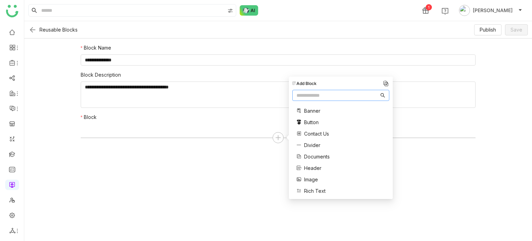
click at [323, 131] on span "Contact Us" at bounding box center [316, 133] width 25 height 7
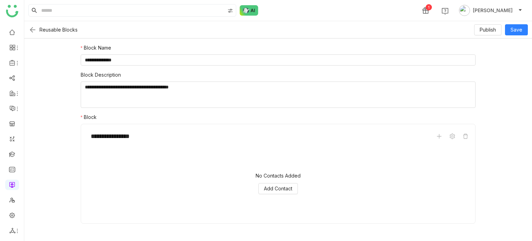
click at [292, 182] on div "No Contacts Added Add Contact" at bounding box center [278, 182] width 383 height 69
click at [288, 190] on span "Add Contact" at bounding box center [278, 188] width 28 height 8
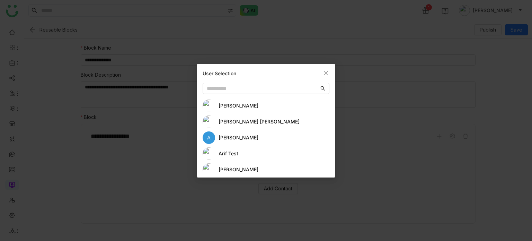
click at [224, 106] on div "aavi aavi" at bounding box center [273, 106] width 111 height 8
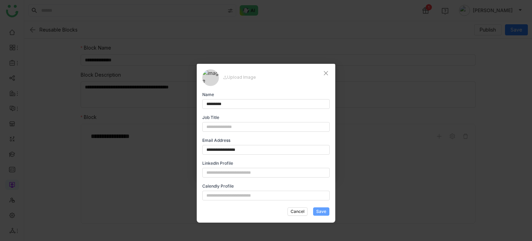
click at [321, 207] on button "Save" at bounding box center [321, 211] width 16 height 8
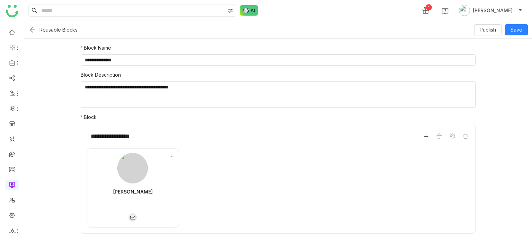
click at [427, 135] on icon at bounding box center [426, 136] width 6 height 6
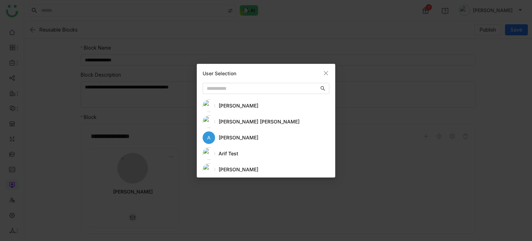
click at [225, 124] on div "Anil Reddy Kesireddy" at bounding box center [273, 122] width 111 height 8
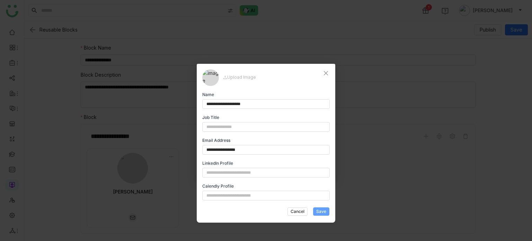
click at [321, 213] on span "Save" at bounding box center [321, 211] width 10 height 6
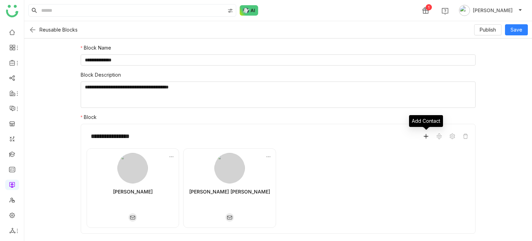
click at [424, 136] on icon at bounding box center [426, 136] width 4 height 0
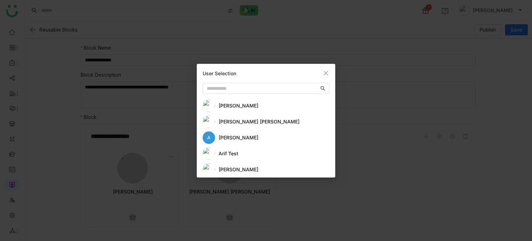
click at [235, 145] on div "aavi aavi Anil Reddy Kesireddy A arif arif test Arif uddin Avneesh Srivastava A…" at bounding box center [265, 135] width 127 height 72
click at [234, 149] on div "arif test" at bounding box center [265, 153] width 127 height 12
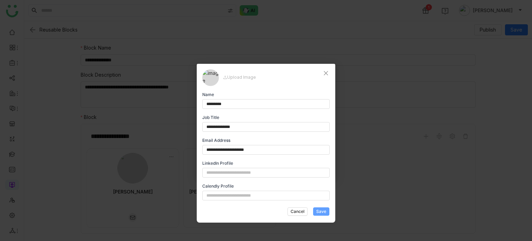
click at [322, 208] on span "Save" at bounding box center [321, 211] width 10 height 6
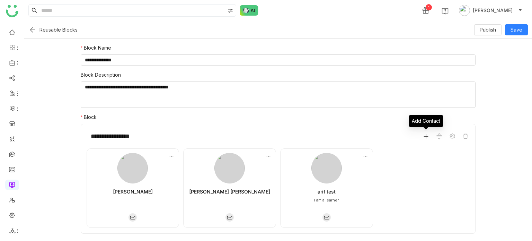
click at [429, 133] on span at bounding box center [426, 136] width 8 height 8
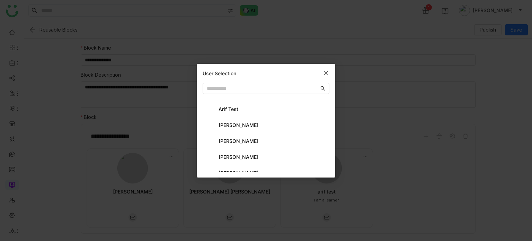
scroll to position [45, 0]
click at [231, 154] on div "Azam Hussain" at bounding box center [273, 156] width 111 height 8
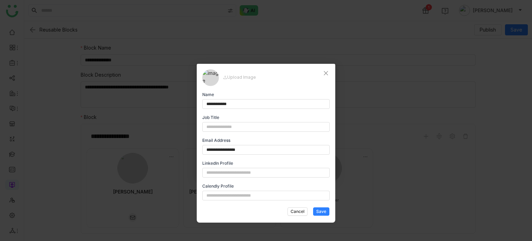
click at [324, 206] on div "Cancel Save" at bounding box center [308, 211] width 42 height 11
click at [324, 211] on span "Save" at bounding box center [321, 211] width 10 height 6
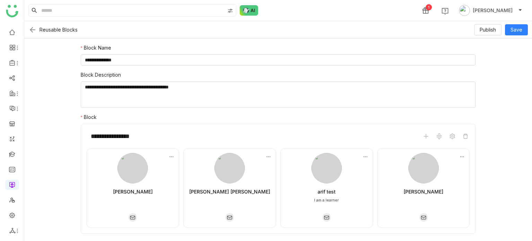
click at [516, 35] on div "Reusable Blocks Publish Save" at bounding box center [277, 29] width 507 height 17
click at [516, 33] on span "Save" at bounding box center [516, 30] width 12 height 8
click at [30, 28] on img at bounding box center [32, 30] width 8 height 8
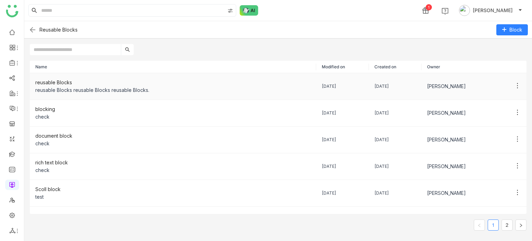
click at [153, 81] on div "reusable Blocks" at bounding box center [172, 83] width 275 height 8
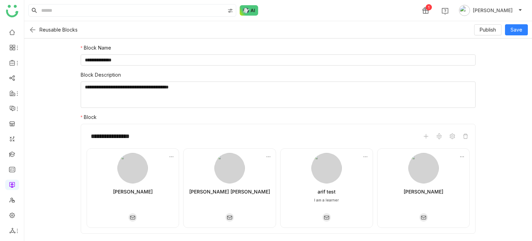
click at [29, 28] on img at bounding box center [32, 30] width 8 height 8
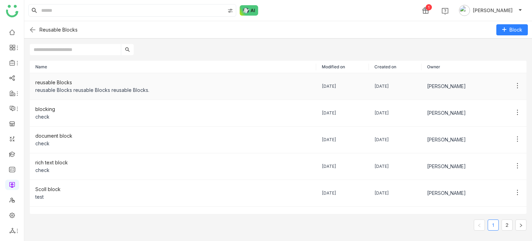
drag, startPoint x: 345, startPoint y: 84, endPoint x: 317, endPoint y: 85, distance: 27.4
click at [317, 85] on td "[DATE]" at bounding box center [342, 86] width 53 height 27
click at [341, 85] on div "[DATE]" at bounding box center [343, 86] width 42 height 7
drag, startPoint x: 344, startPoint y: 86, endPoint x: 316, endPoint y: 84, distance: 28.4
click at [316, 84] on td "[DATE]" at bounding box center [342, 86] width 53 height 27
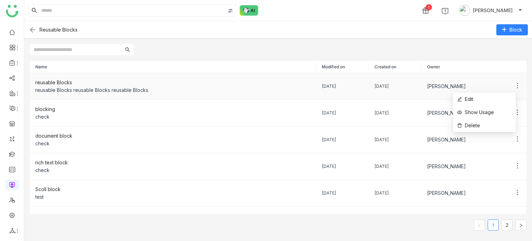
click at [514, 88] on icon at bounding box center [517, 85] width 7 height 7
click at [506, 97] on li "Edit" at bounding box center [484, 98] width 63 height 13
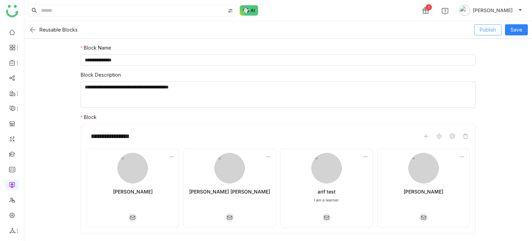
click at [489, 26] on span "Publish" at bounding box center [487, 30] width 16 height 8
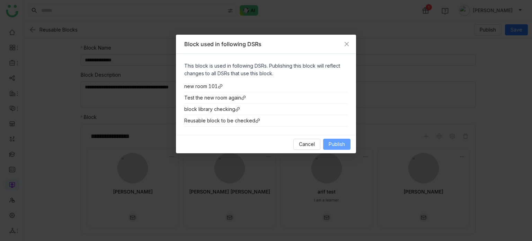
click at [334, 140] on span "Publish" at bounding box center [336, 144] width 16 height 8
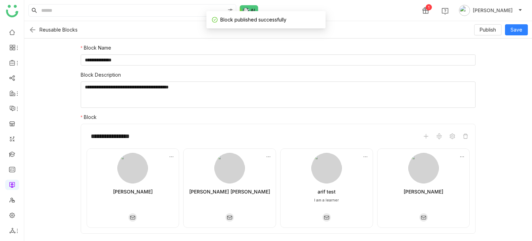
click at [33, 31] on img at bounding box center [32, 30] width 8 height 8
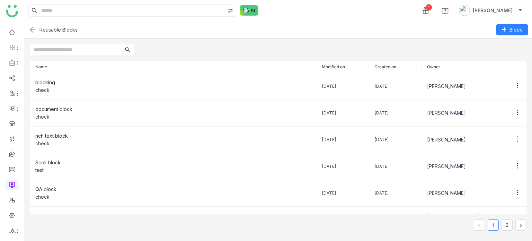
click at [84, 45] on input "text" at bounding box center [75, 49] width 91 height 11
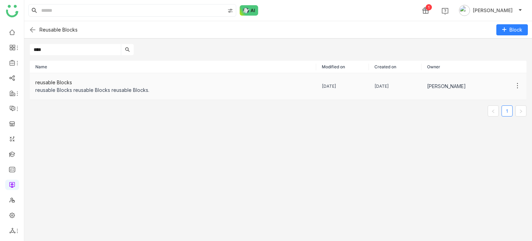
type input "****"
drag, startPoint x: 343, startPoint y: 86, endPoint x: 290, endPoint y: 86, distance: 53.0
click at [290, 86] on tr "reusable Blocks reusable Blocks reusable Blocks reusable Blocks. 02/09/2025 26/…" at bounding box center [278, 86] width 496 height 27
click at [30, 30] on img at bounding box center [32, 30] width 8 height 8
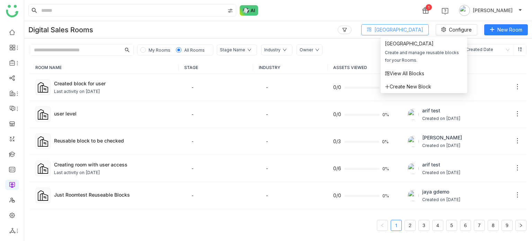
click at [413, 29] on span "Block Library" at bounding box center [398, 30] width 49 height 8
click at [405, 72] on span "View All Blocks" at bounding box center [404, 74] width 39 height 8
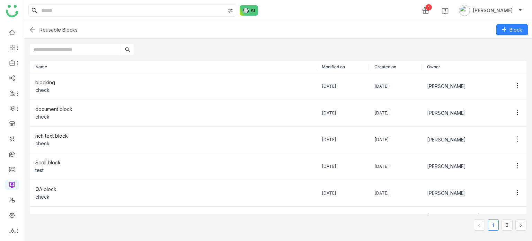
click at [90, 54] on input "text" at bounding box center [75, 49] width 91 height 11
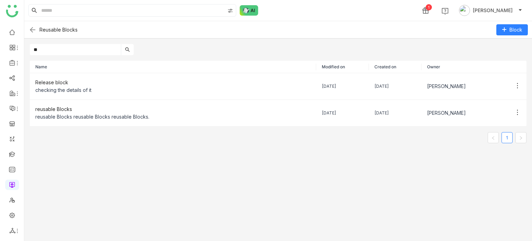
type input "**"
click at [288, 8] on div "1 Arif uddin" at bounding box center [277, 10] width 507 height 21
